Goal: Purchase product/service

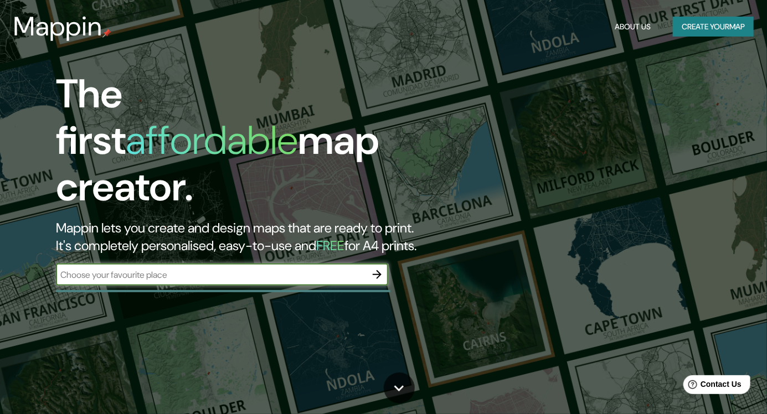
click at [379, 268] on icon "button" at bounding box center [377, 274] width 13 height 13
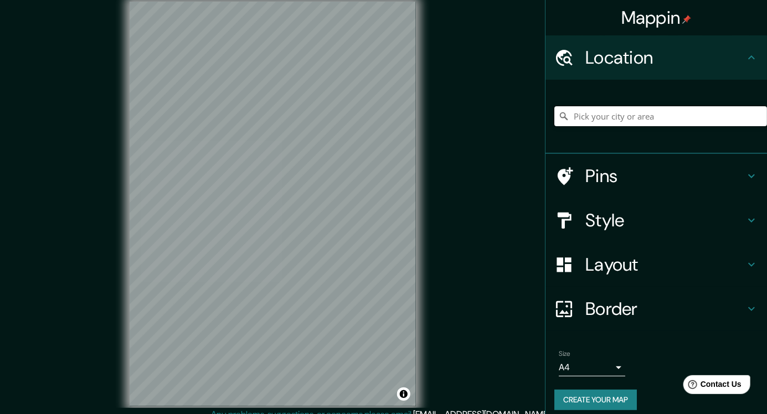
click at [644, 120] on input "Pick your city or area" at bounding box center [661, 116] width 213 height 20
click at [681, 222] on h4 "Style" at bounding box center [666, 220] width 160 height 22
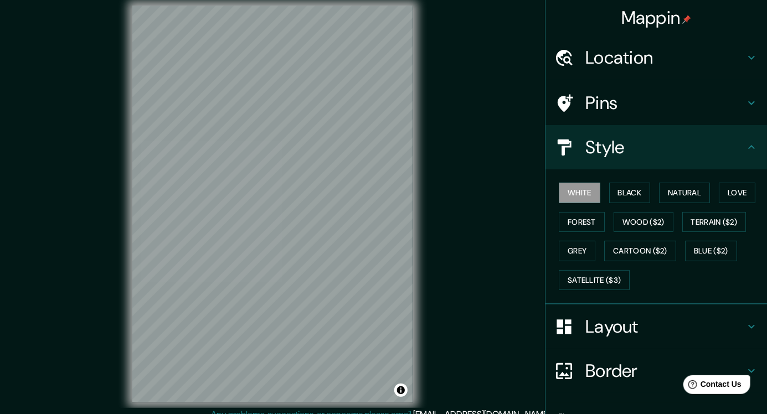
click at [644, 62] on h4 "Location" at bounding box center [666, 58] width 160 height 22
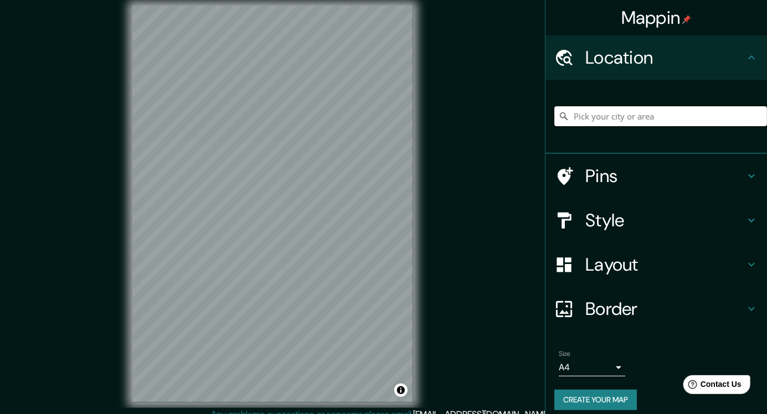
click at [593, 120] on input "Pick your city or area" at bounding box center [661, 116] width 213 height 20
click at [638, 125] on input "Pick your city or area" at bounding box center [661, 116] width 213 height 20
click at [664, 115] on input "Pick your city or area" at bounding box center [661, 116] width 213 height 20
click at [703, 119] on input "Pick your city or area" at bounding box center [661, 116] width 213 height 20
click at [674, 120] on input "Pick your city or area" at bounding box center [661, 116] width 213 height 20
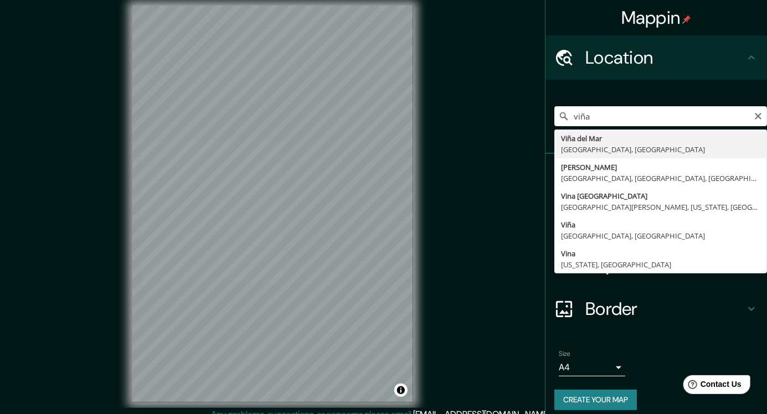
type input "[GEOGRAPHIC_DATA], [GEOGRAPHIC_DATA], [GEOGRAPHIC_DATA]"
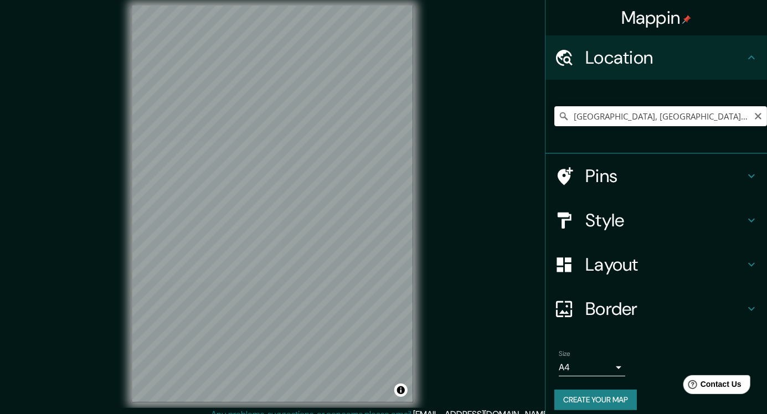
click at [61, 146] on div "Mappin Location [GEOGRAPHIC_DATA], [GEOGRAPHIC_DATA], [GEOGRAPHIC_DATA] Pins St…" at bounding box center [383, 213] width 767 height 426
